Goal: Task Accomplishment & Management: Complete application form

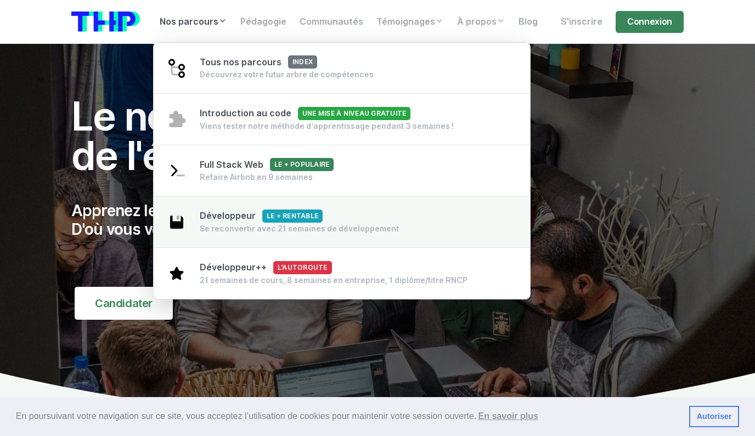
click at [325, 223] on div "Développeur Le + rentable Se reconvertir avec 21 semaines de développement" at bounding box center [299, 222] width 199 height 25
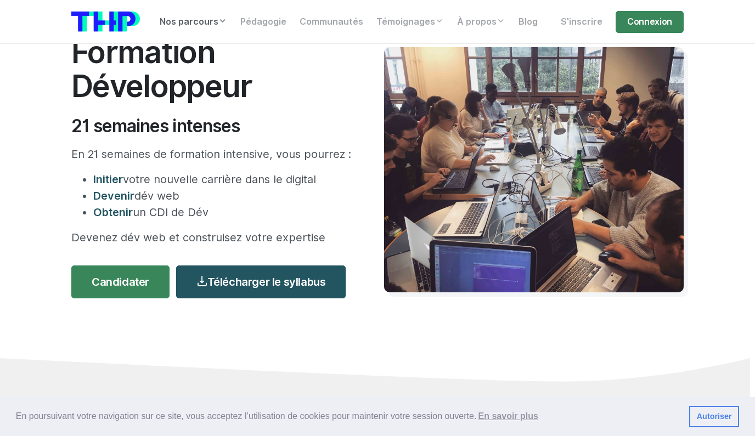
scroll to position [91, 0]
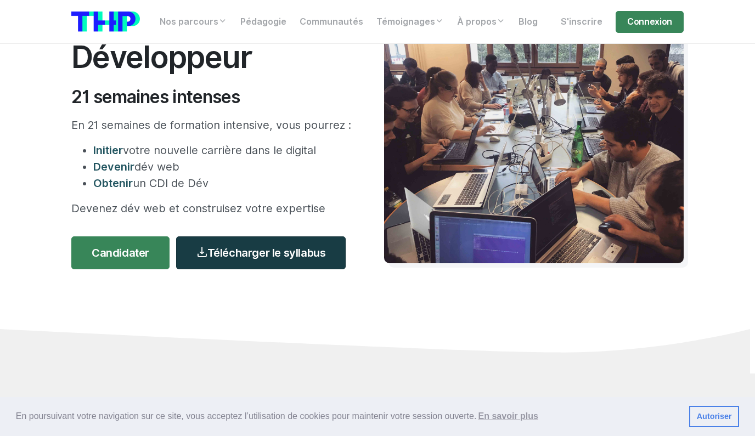
click at [242, 258] on link "Télécharger le syllabus" at bounding box center [261, 253] width 170 height 33
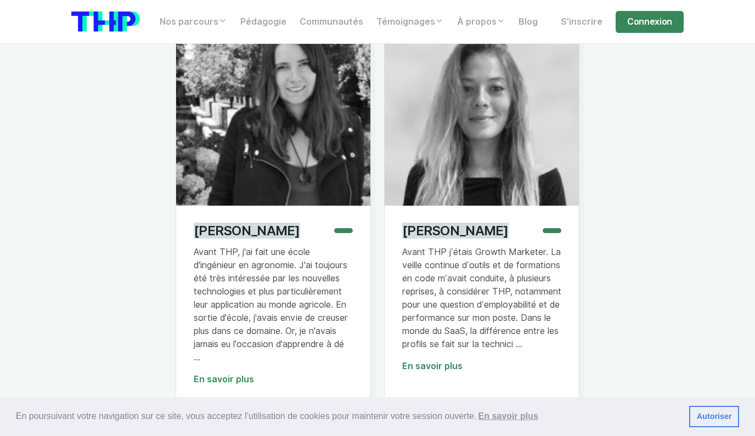
scroll to position [3221, 0]
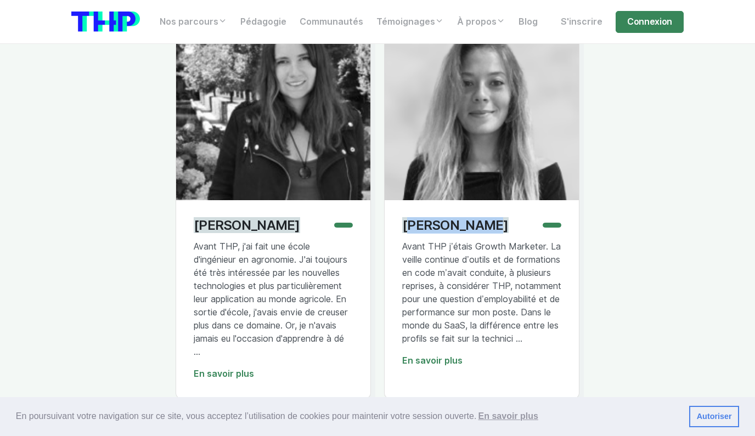
drag, startPoint x: 475, startPoint y: 204, endPoint x: 394, endPoint y: 202, distance: 80.7
click at [394, 202] on div "Lara Schutz Avant THP j’étais Growth Marketer. La veille continue d’outils et d…" at bounding box center [482, 299] width 194 height 198
copy p "Lara Schutz"
drag, startPoint x: 267, startPoint y: 203, endPoint x: 191, endPoint y: 204, distance: 75.8
click at [191, 204] on div "Lilas Allard Avant THP, j'ai fait une école d'ingénieur en agronomie. J'ai touj…" at bounding box center [273, 299] width 194 height 198
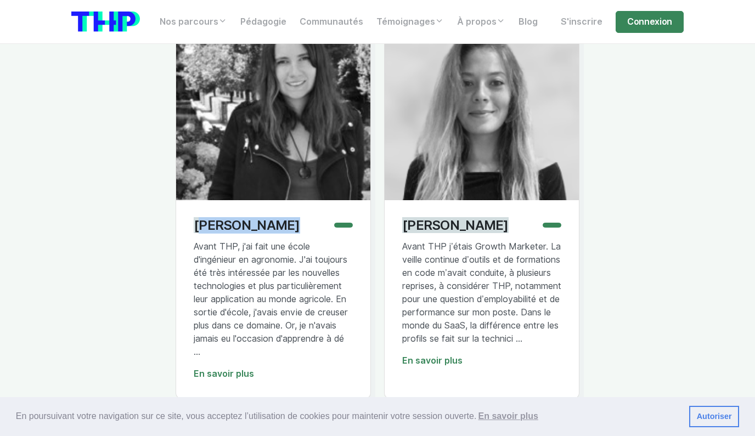
copy p "Lilas Allard"
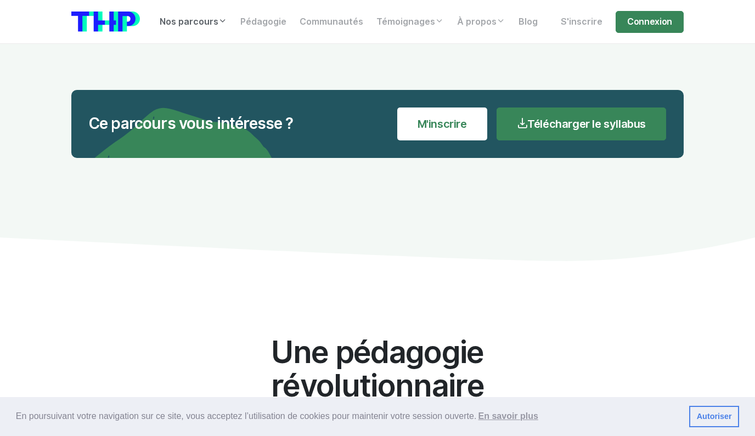
scroll to position [4046, 0]
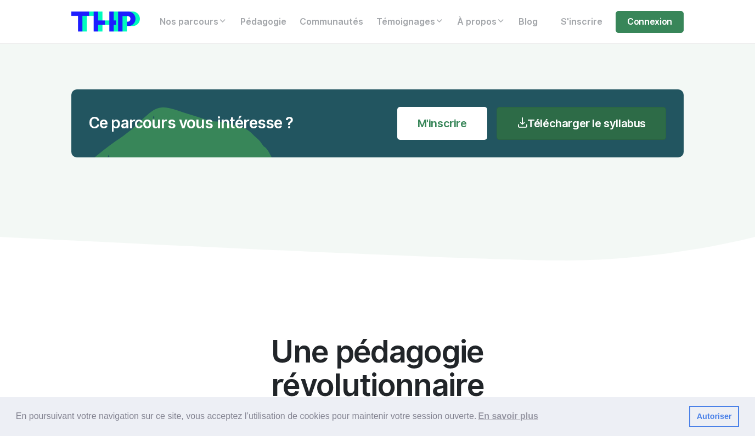
click at [536, 113] on link "Télécharger le syllabus" at bounding box center [582, 123] width 170 height 33
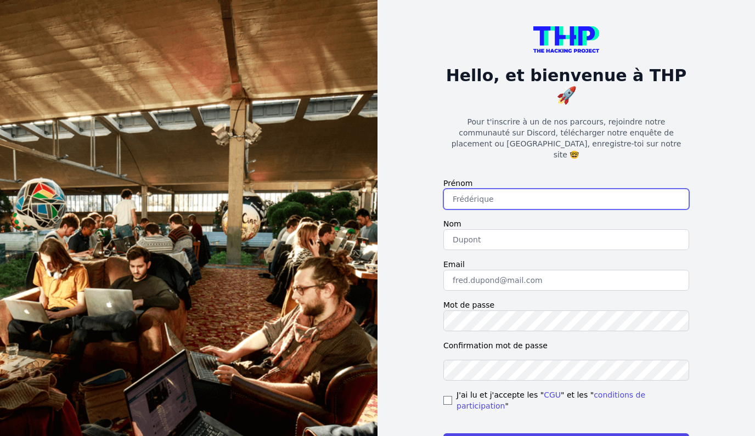
click at [494, 189] on input "text" at bounding box center [567, 199] width 246 height 21
click at [497, 189] on input "text" at bounding box center [567, 199] width 246 height 21
type input "Onisoa"
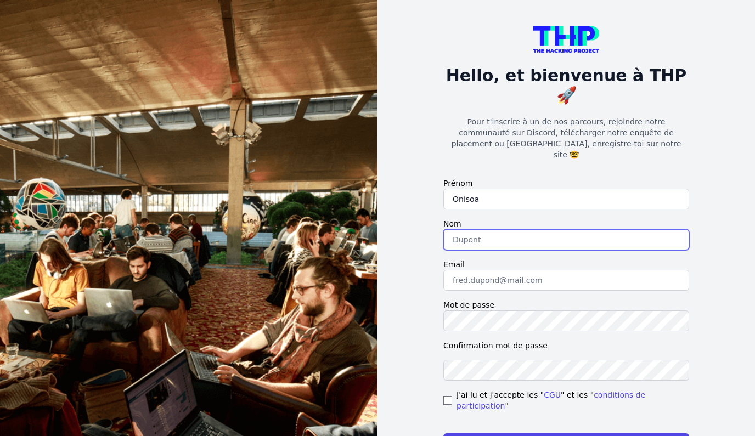
click at [492, 229] on input "text" at bounding box center [567, 239] width 246 height 21
type input "RAKOTO ANDRIAMAZVA"
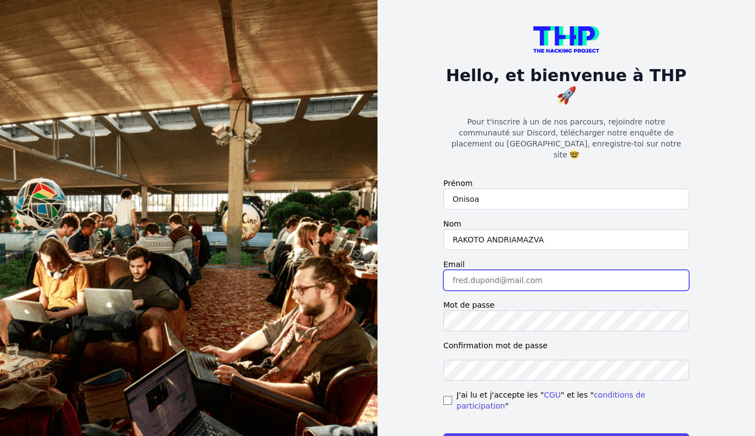
click at [493, 270] on input "email" at bounding box center [567, 280] width 246 height 21
type input "[EMAIL_ADDRESS][DOMAIN_NAME]"
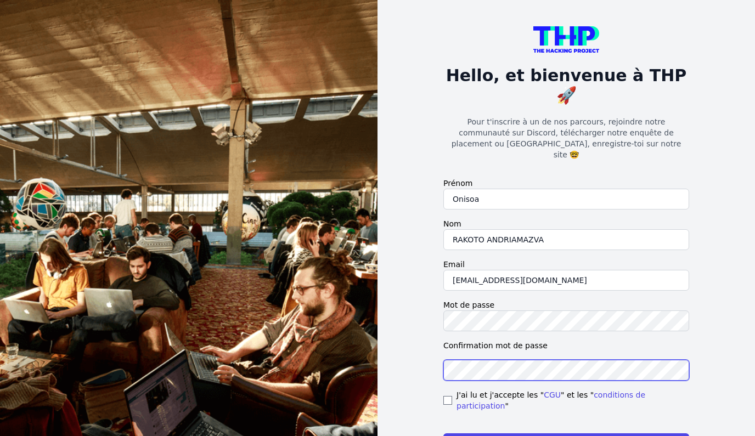
click at [444, 434] on button "S'enregistrer" at bounding box center [567, 444] width 246 height 21
click at [450, 396] on input "checkbox" at bounding box center [448, 400] width 9 height 9
checkbox input "true"
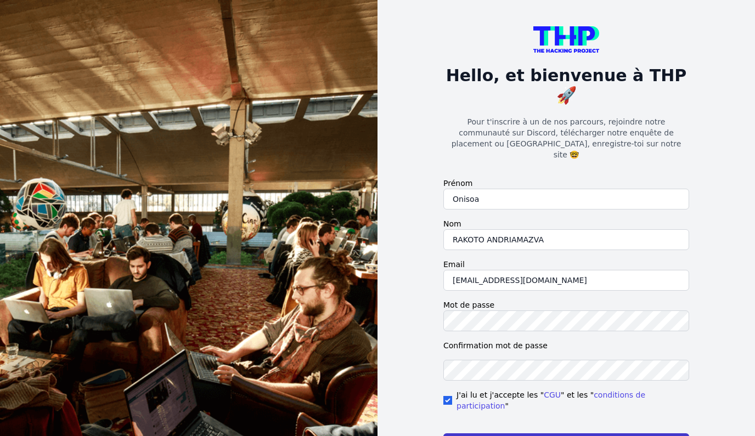
click at [492, 434] on button "S'enregistrer" at bounding box center [567, 444] width 246 height 21
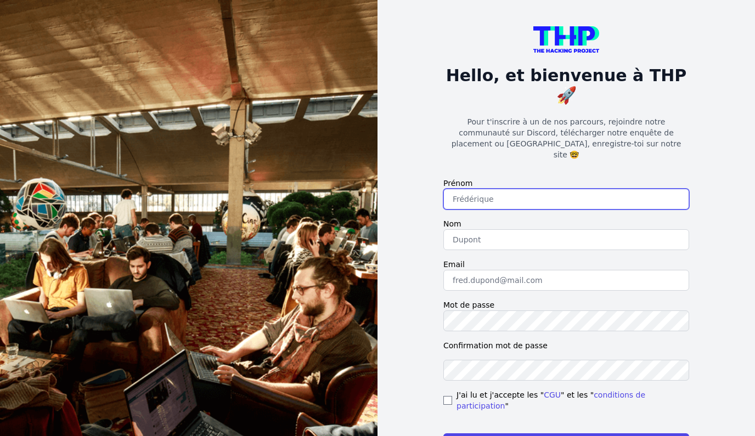
click at [481, 189] on input "text" at bounding box center [567, 199] width 246 height 21
type input "Onisoa"
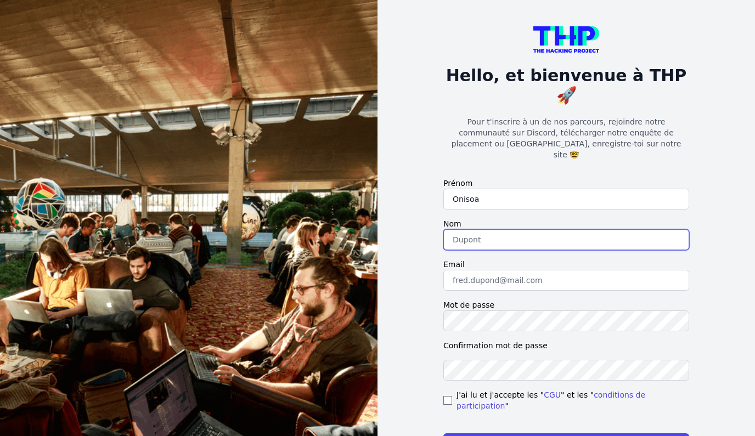
click at [497, 229] on input "text" at bounding box center [567, 239] width 246 height 21
type input "RAKOTO ANDRIAMAZVA"
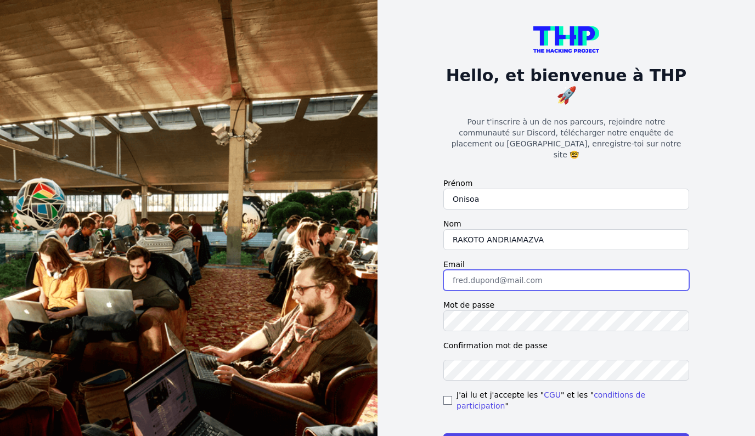
click at [504, 270] on input "email" at bounding box center [567, 280] width 246 height 21
type input "[EMAIL_ADDRESS][DOMAIN_NAME]"
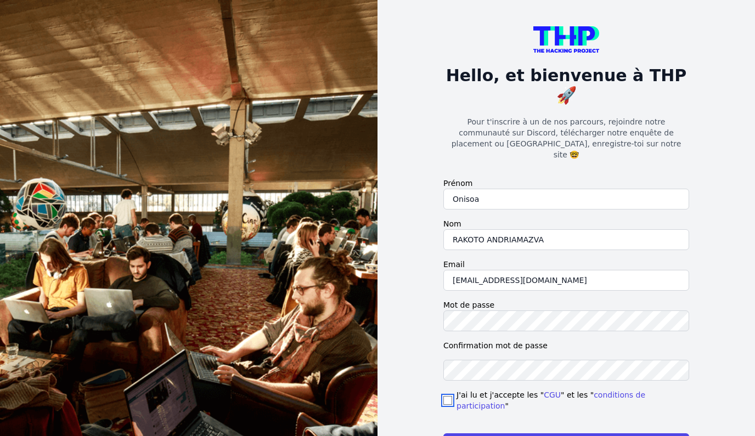
click at [451, 396] on input "checkbox" at bounding box center [448, 400] width 9 height 9
checkbox input "true"
click at [478, 434] on button "S'enregistrer" at bounding box center [567, 444] width 246 height 21
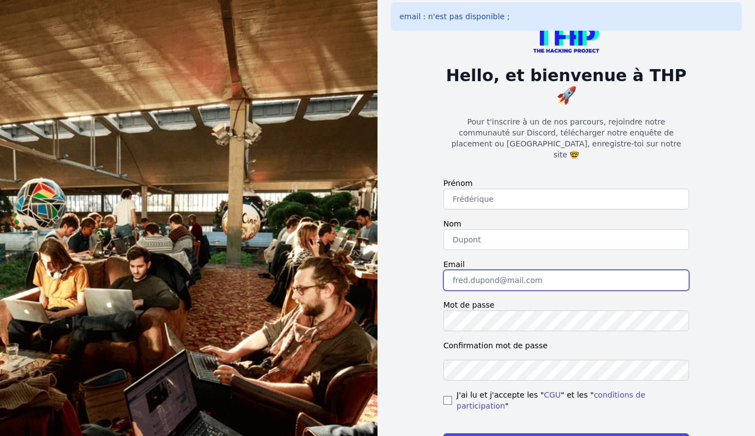
click at [468, 270] on input "email" at bounding box center [567, 280] width 246 height 21
type input "[EMAIL_ADDRESS][DOMAIN_NAME]"
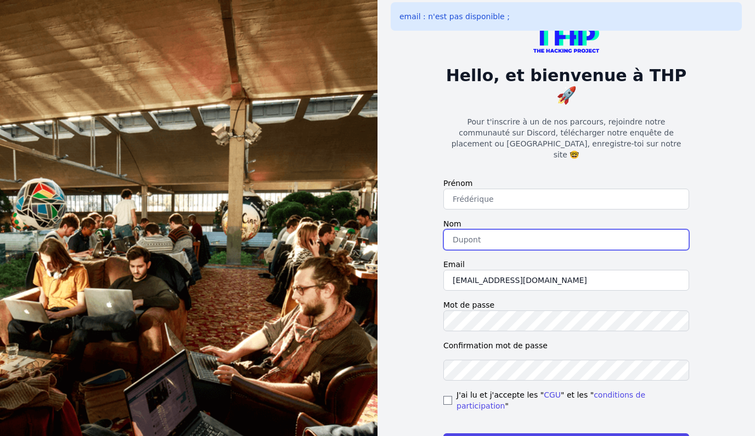
click at [458, 229] on input "text" at bounding box center [567, 239] width 246 height 21
type input "RAKOTO ANDRIAMAZVA"
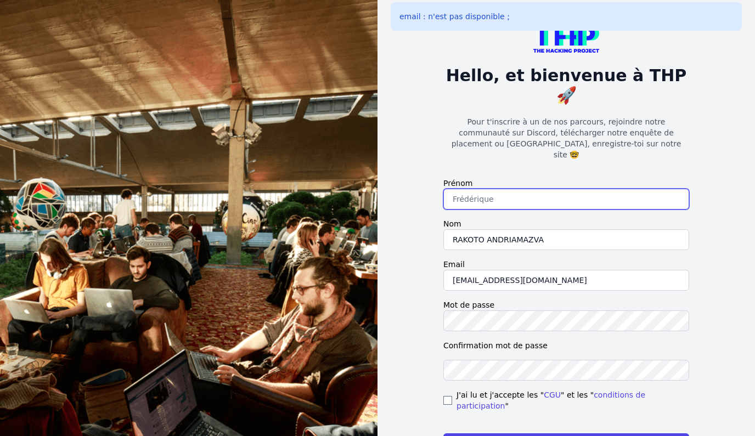
click at [485, 189] on input "text" at bounding box center [567, 199] width 246 height 21
type input "Onisoa"
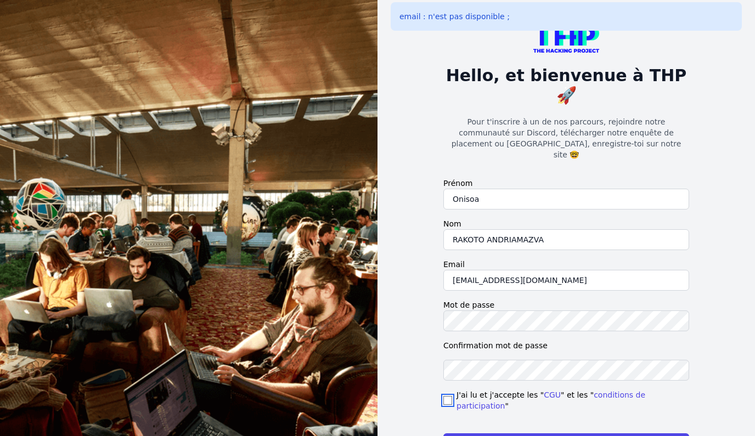
click at [450, 396] on input "checkbox" at bounding box center [448, 400] width 9 height 9
checkbox input "true"
click at [506, 434] on button "S'enregistrer" at bounding box center [567, 444] width 246 height 21
